Goal: Task Accomplishment & Management: Manage account settings

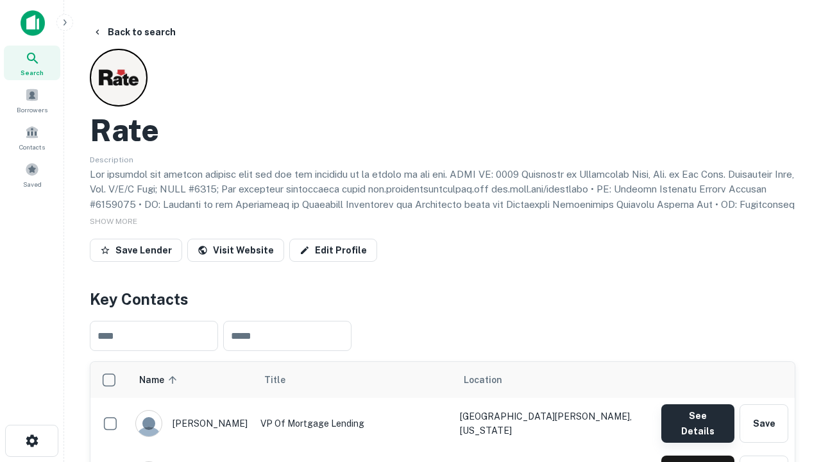
click at [697, 417] on button "See Details" at bounding box center [697, 423] width 73 height 38
click at [31, 440] on icon "button" at bounding box center [31, 440] width 15 height 15
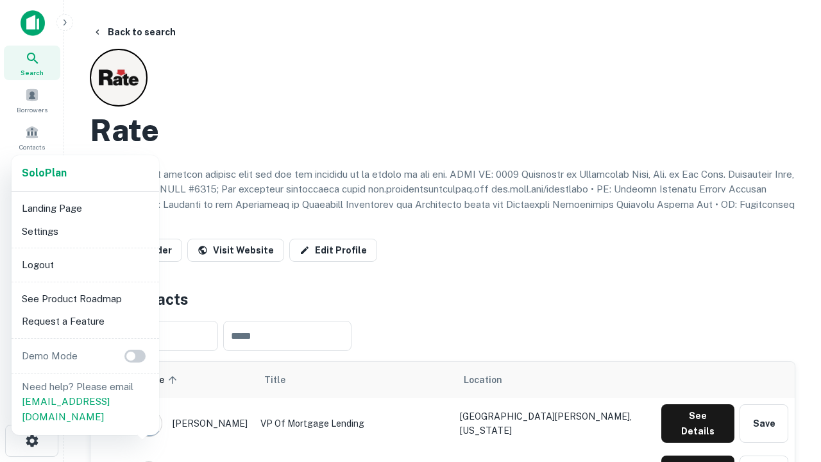
click at [85, 264] on li "Logout" at bounding box center [85, 264] width 137 height 23
